Goal: Task Accomplishment & Management: Manage account settings

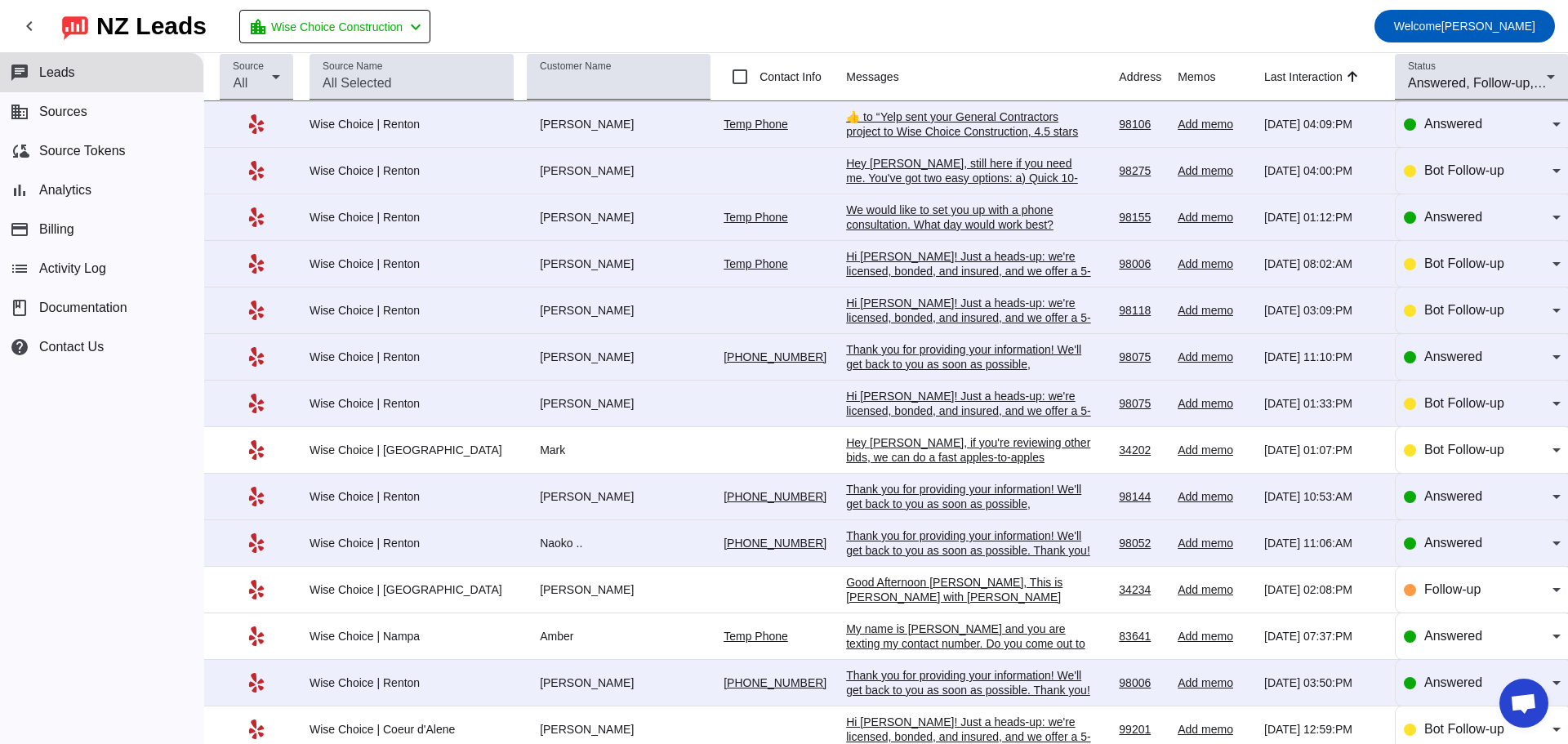
scroll to position [2658, 0]
click at [882, 305] on div "Hi David! Just a heads-up: we're licensed, bonded, and insured, and we offer a …" at bounding box center [969, 339] width 245 height 89
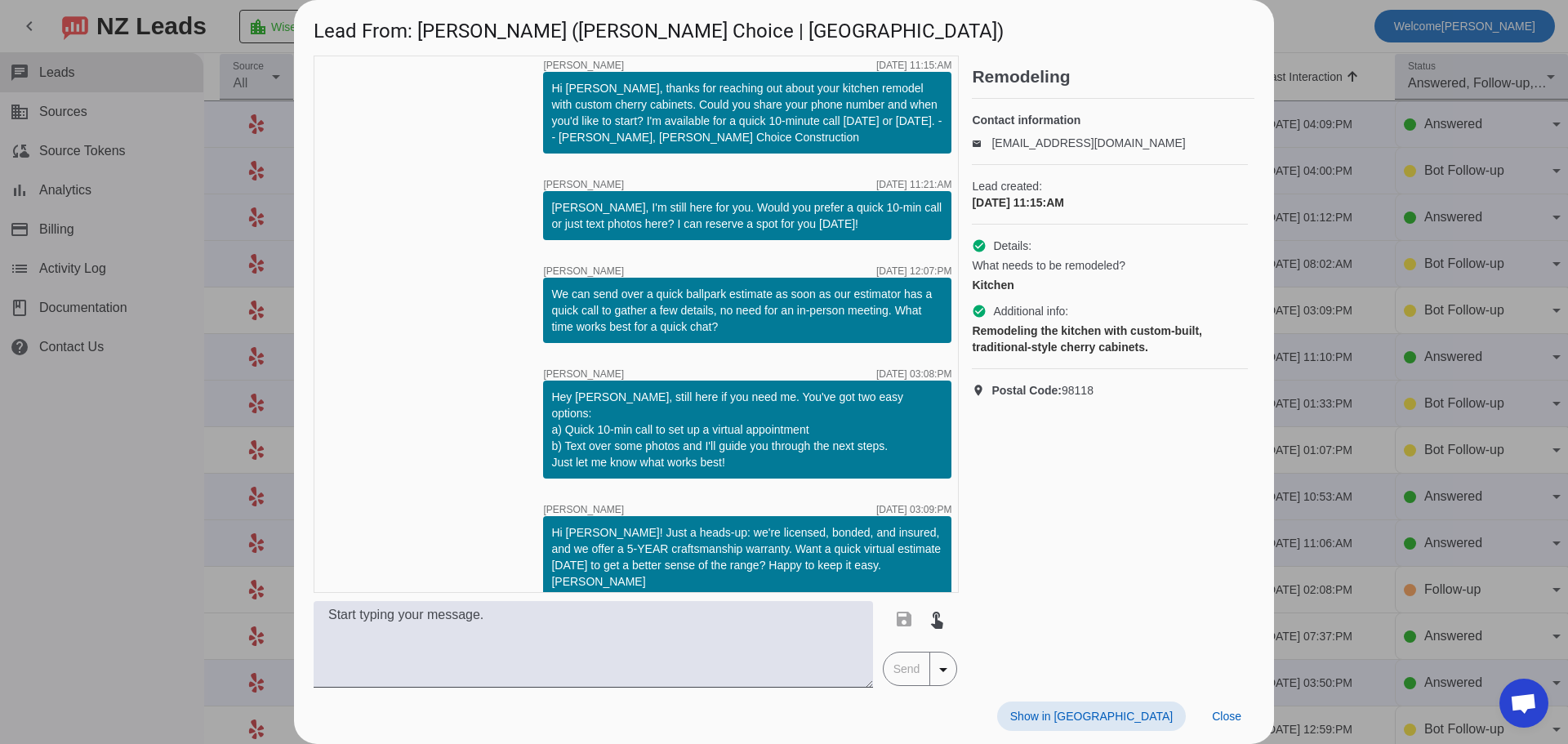
scroll to position [12, 0]
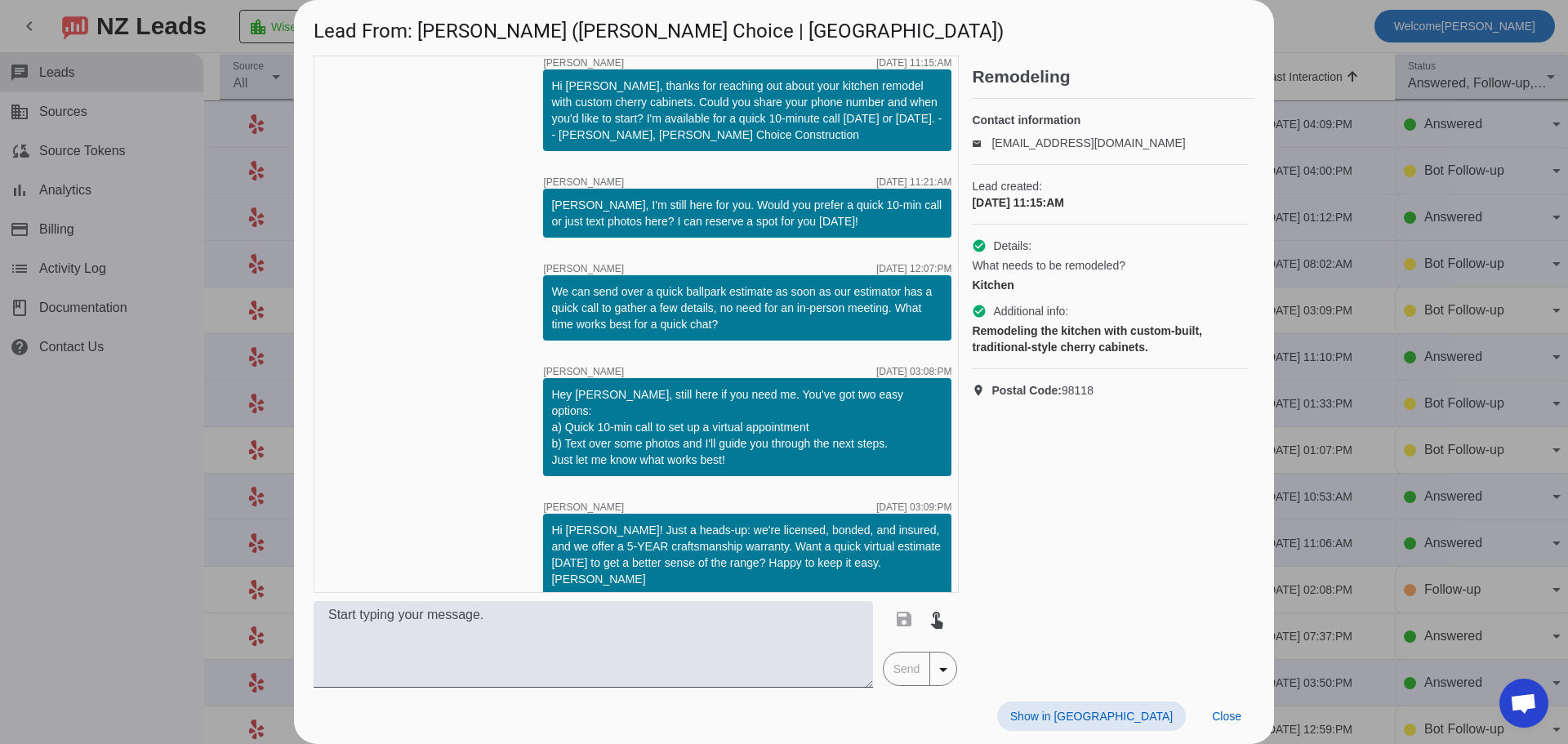
click at [1335, 156] on div at bounding box center [784, 372] width 1568 height 744
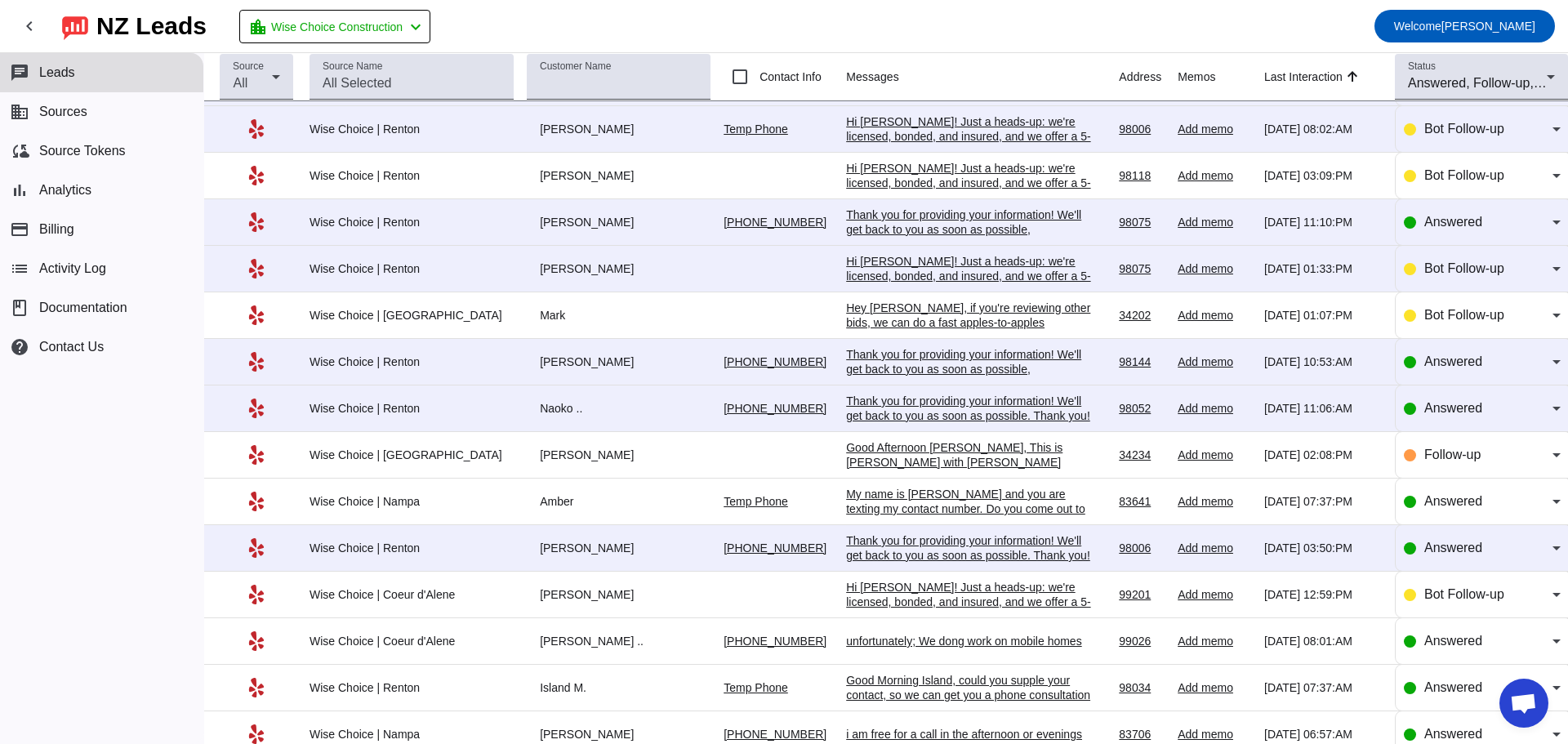
scroll to position [163, 0]
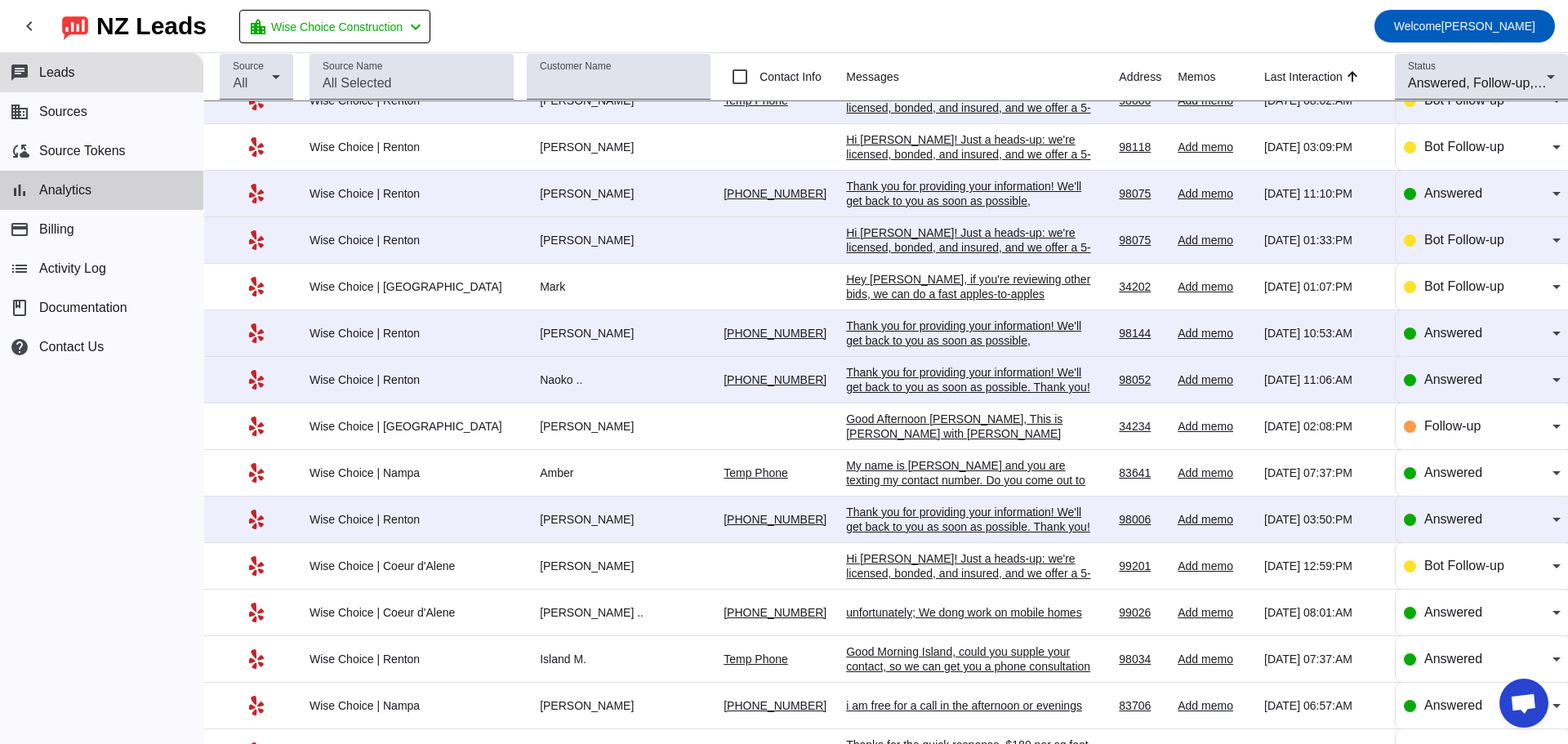
click at [62, 185] on span "Analytics" at bounding box center [65, 190] width 52 height 14
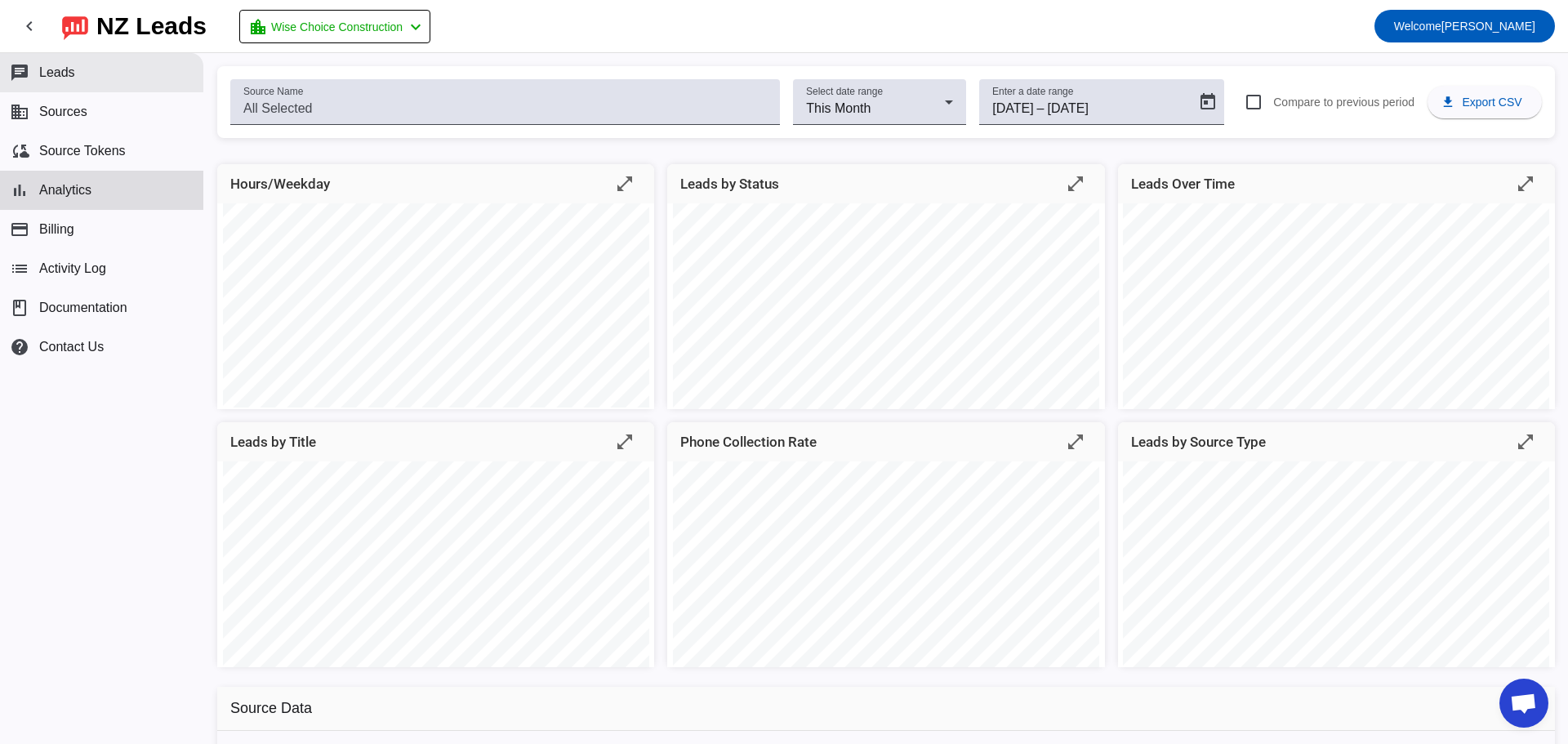
click at [61, 70] on span "Leads" at bounding box center [57, 73] width 36 height 14
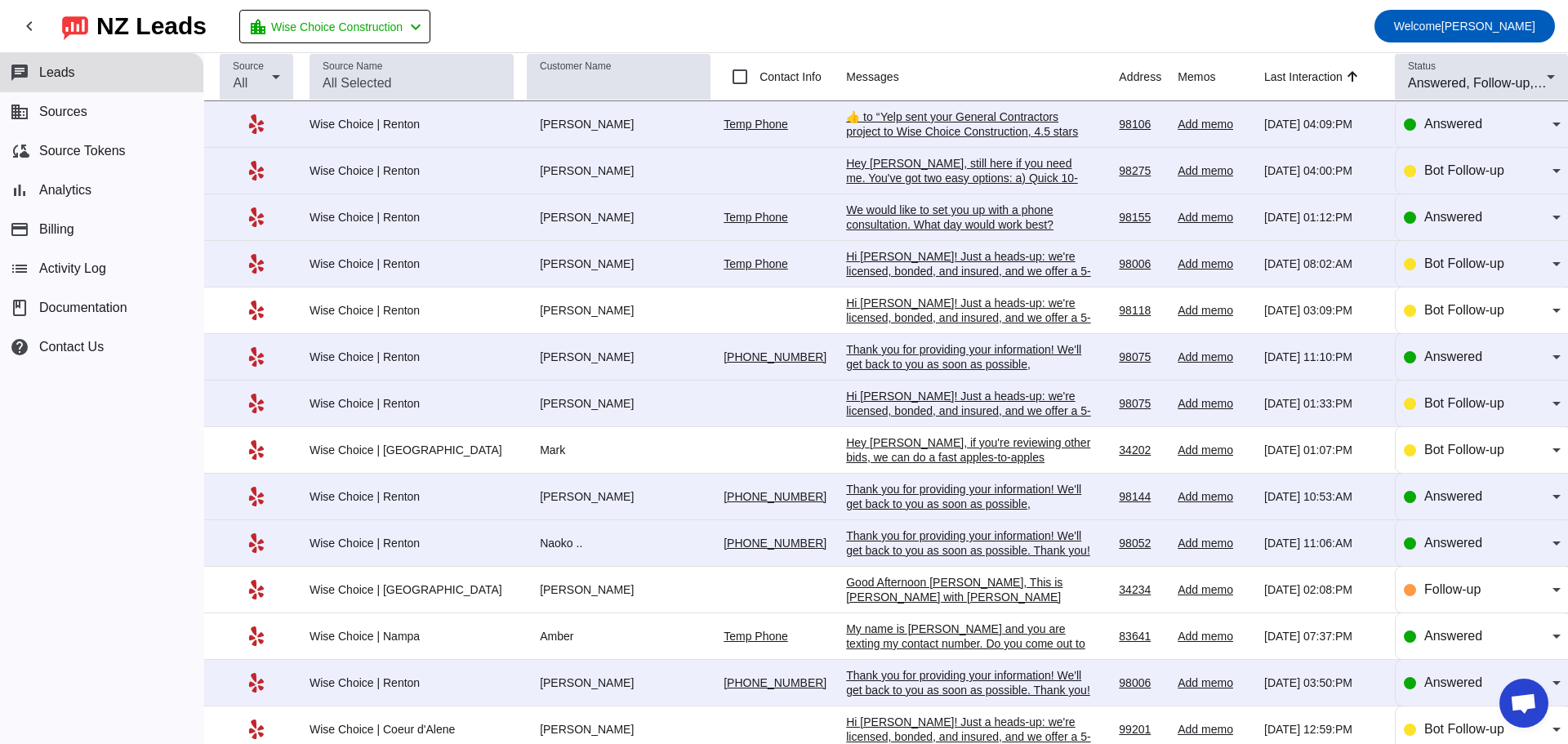
click at [527, 124] on div "Joey S." at bounding box center [618, 124] width 184 height 14
click at [874, 122] on div "​👍​ to “ Yelp sent your General Contractors project to Wise Choice Construction…" at bounding box center [969, 160] width 245 height 103
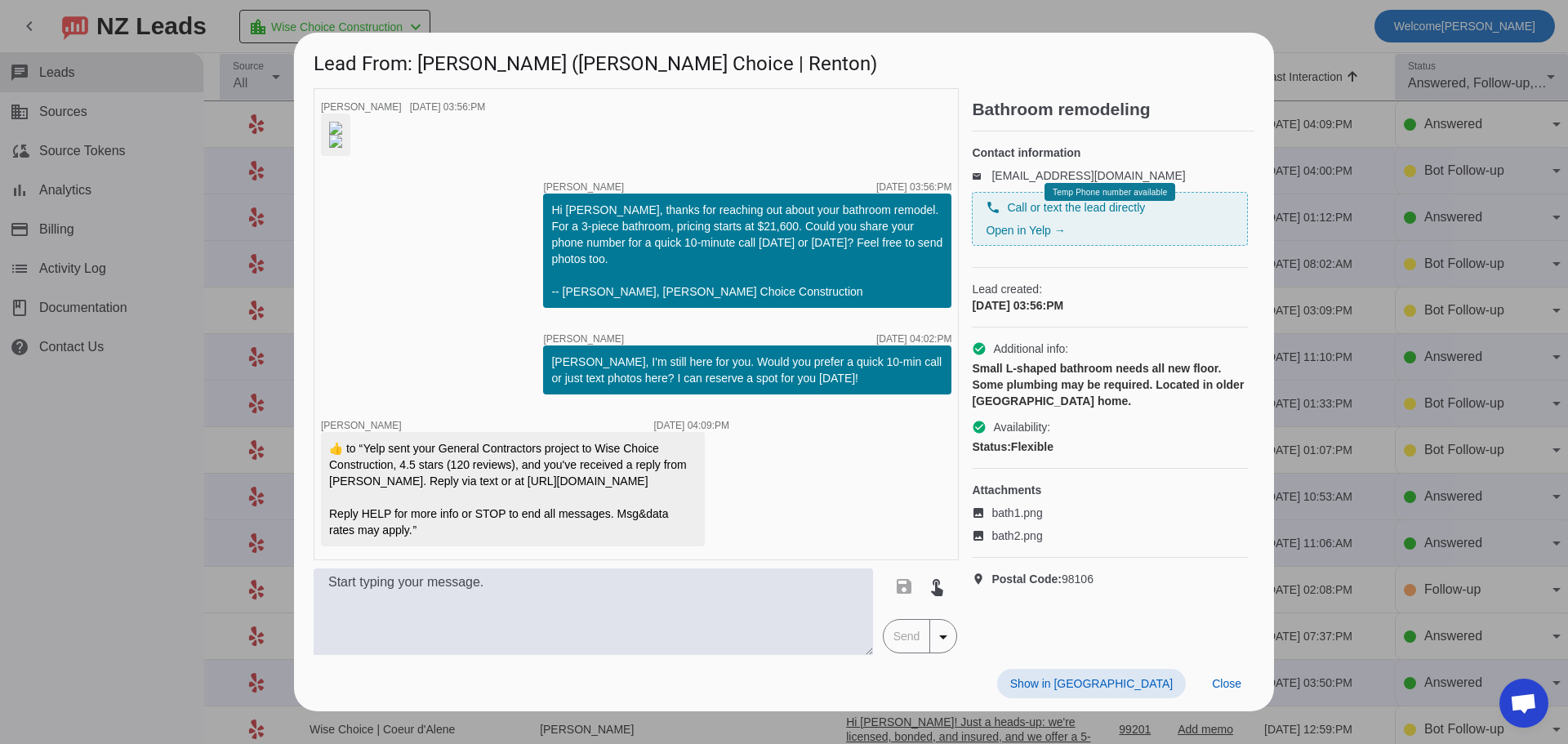
scroll to position [153, 0]
click at [763, 276] on div "Hi Joey, thanks for reaching out about your bathroom remodel. For a 3-piece bat…" at bounding box center [748, 250] width 392 height 98
click at [606, 267] on div "Hi Joey, thanks for reaching out about your bathroom remodel. For a 3-piece bat…" at bounding box center [748, 250] width 392 height 98
drag, startPoint x: 1315, startPoint y: 21, endPoint x: 1291, endPoint y: 41, distance: 31.2
click at [1315, 21] on div at bounding box center [784, 372] width 1568 height 744
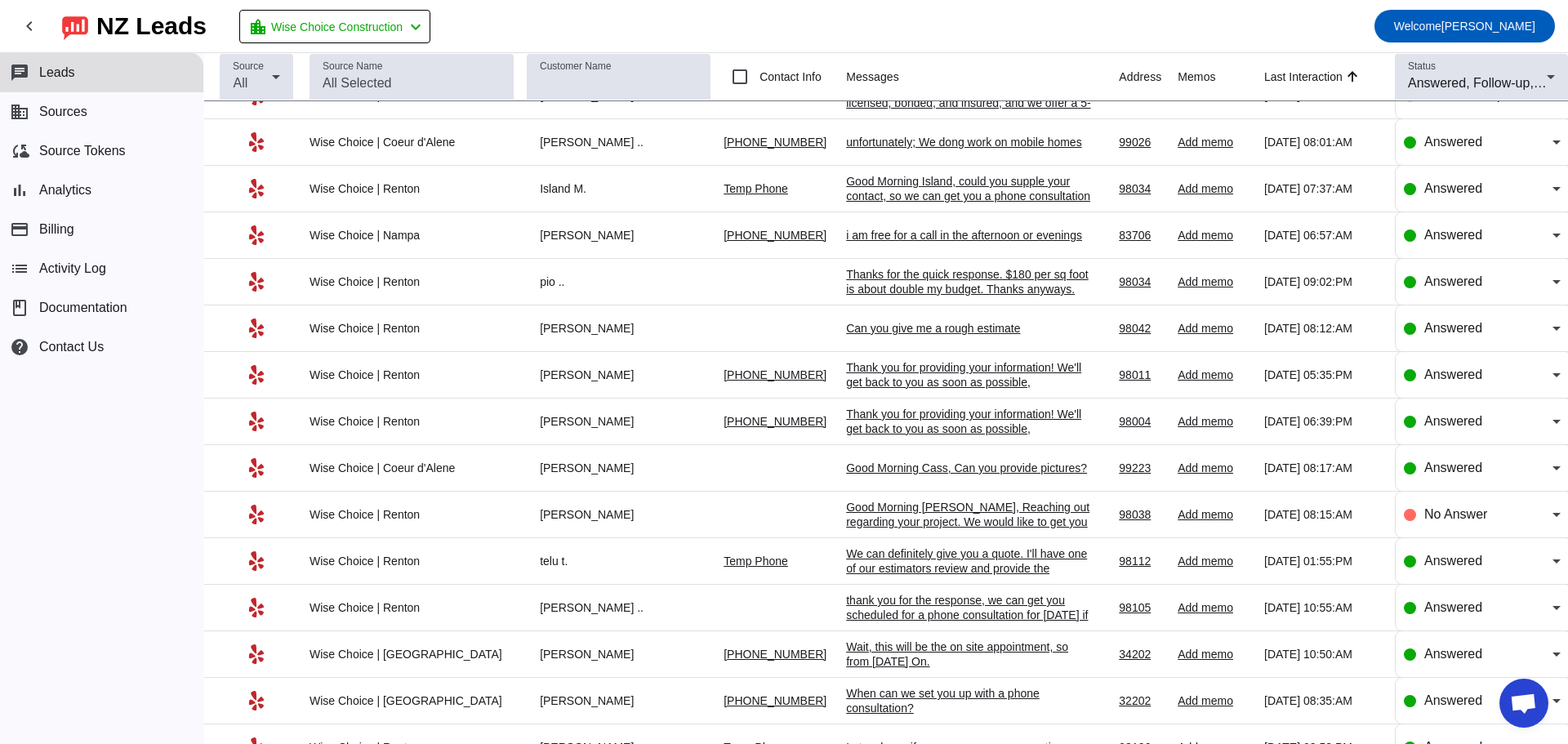
scroll to position [754, 0]
